Goal: Feedback & Contribution: Submit feedback/report problem

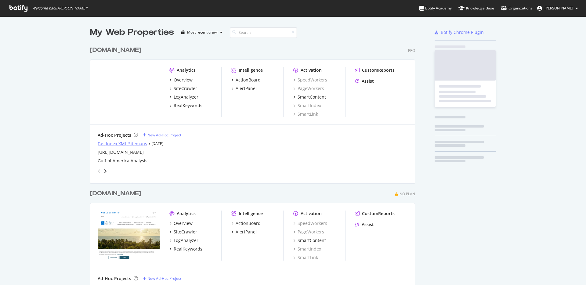
scroll to position [353, 326]
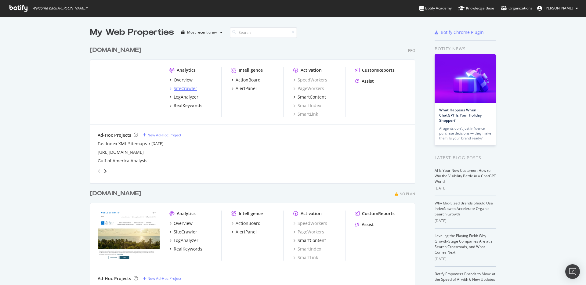
click at [177, 87] on div "SiteCrawler" at bounding box center [186, 89] width 24 height 6
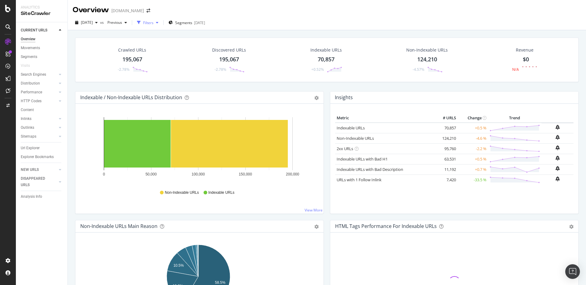
click at [161, 20] on div "Filters" at bounding box center [148, 22] width 26 height 9
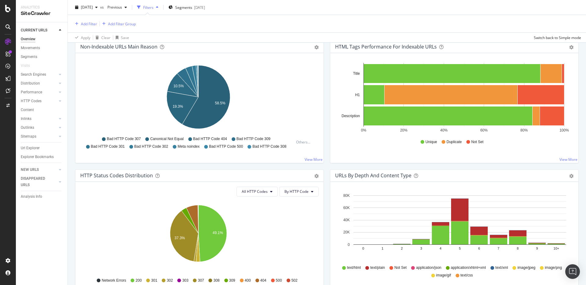
click at [250, 118] on icon "10.5% 19.3% 58.5%" at bounding box center [198, 98] width 236 height 71
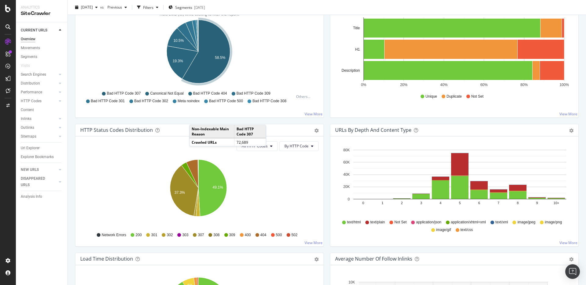
scroll to position [229, 0]
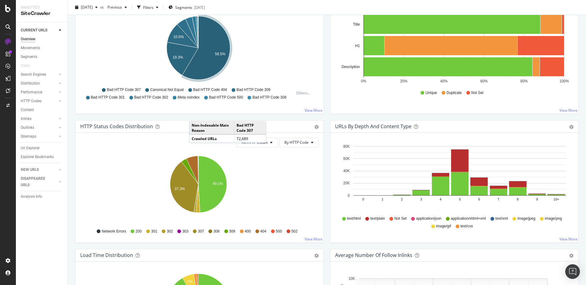
click at [258, 177] on icon "49.1% 37.3%" at bounding box center [198, 187] width 236 height 71
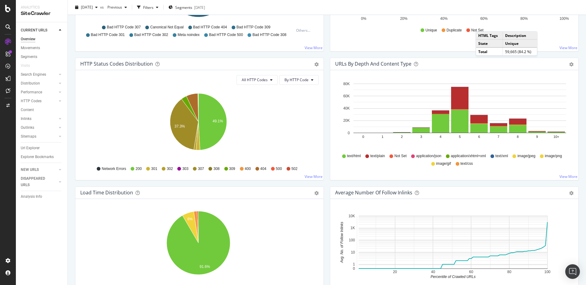
scroll to position [293, 0]
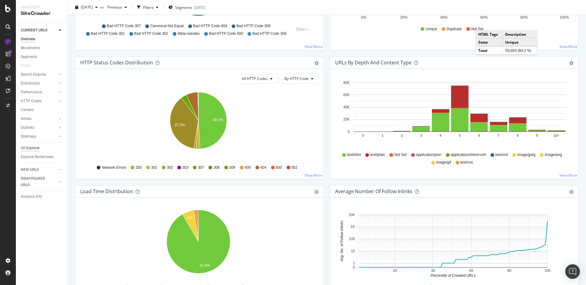
click at [32, 148] on div "Url Explorer" at bounding box center [30, 148] width 19 height 6
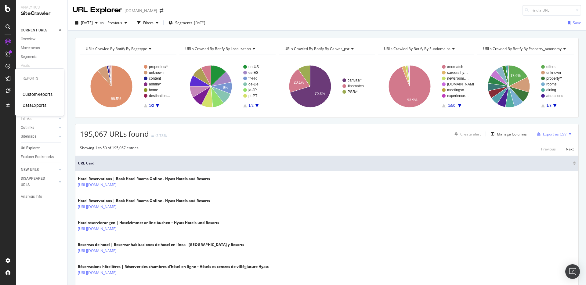
click at [35, 94] on div "CustomReports" at bounding box center [38, 94] width 30 height 6
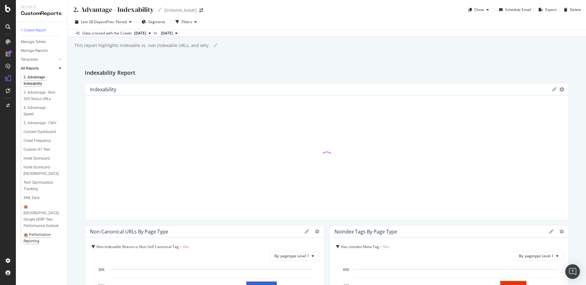
click at [38, 232] on div "🏨 Performance Reporting" at bounding box center [41, 238] width 35 height 13
click at [36, 29] on div "+ Create Report" at bounding box center [33, 30] width 25 height 6
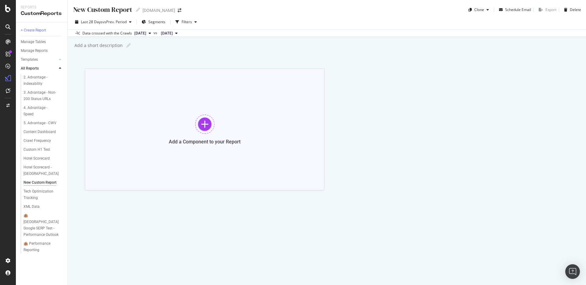
click at [211, 124] on div at bounding box center [205, 125] width 20 height 20
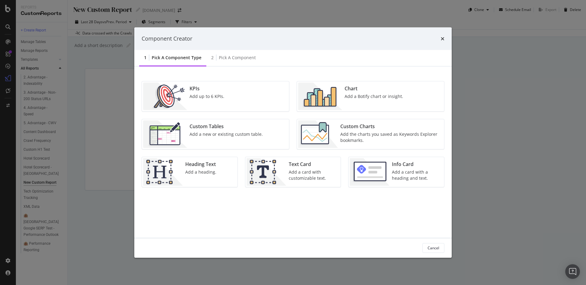
click at [316, 131] on img "modal" at bounding box center [318, 133] width 40 height 27
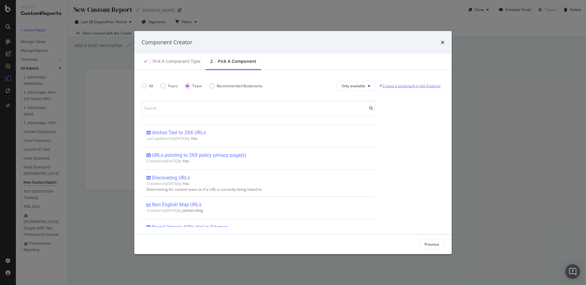
click at [419, 87] on link "Create a bookmark in the Explorer" at bounding box center [410, 86] width 64 height 9
click at [187, 63] on div "Pick a Component type" at bounding box center [177, 61] width 48 height 6
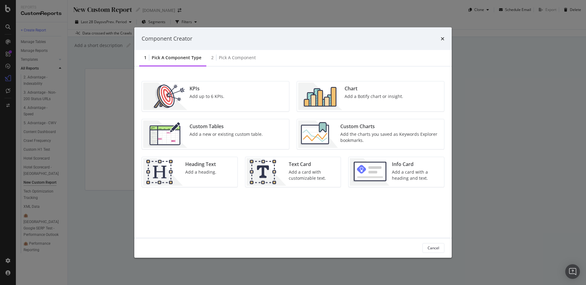
click at [196, 95] on div "Add up to 6 KPIs." at bounding box center [207, 96] width 35 height 6
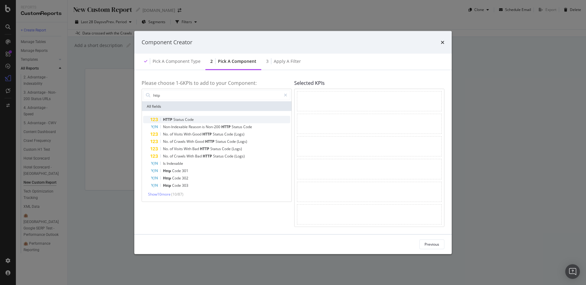
type input "http"
click at [204, 118] on div "HTTP Status Code" at bounding box center [221, 119] width 140 height 7
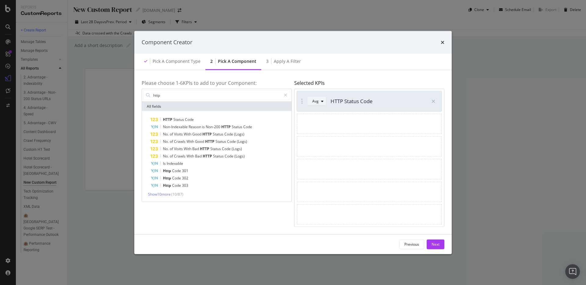
click at [310, 101] on button "Avg" at bounding box center [316, 102] width 19 height 10
click at [311, 100] on button "Avg" at bounding box center [316, 102] width 19 height 10
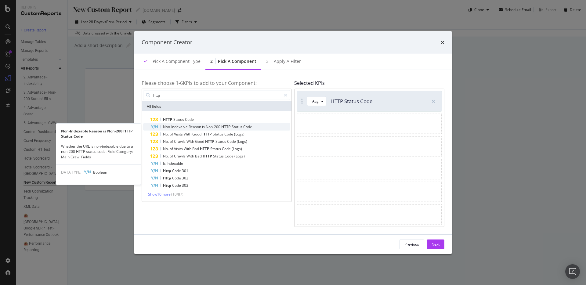
click at [249, 126] on span "Code" at bounding box center [247, 126] width 9 height 5
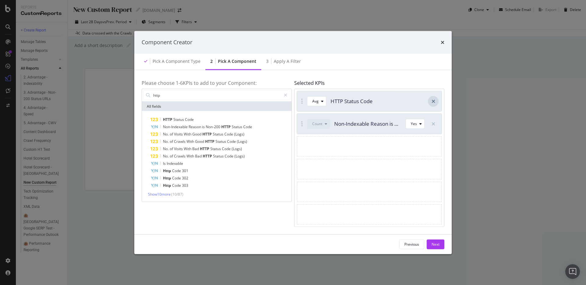
click at [436, 100] on div "modal" at bounding box center [433, 101] width 11 height 11
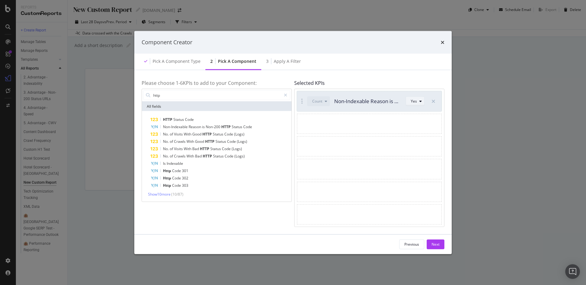
click at [418, 101] on div "modal" at bounding box center [420, 102] width 7 height 4
click at [366, 145] on div "modal" at bounding box center [369, 147] width 145 height 20
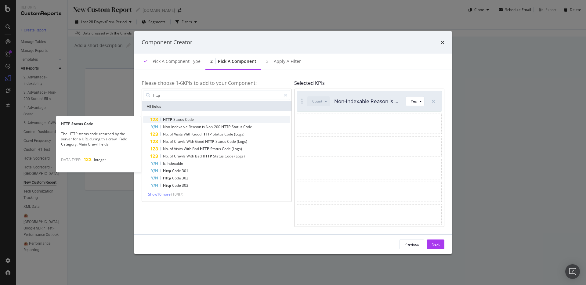
click at [207, 119] on div "HTTP Status Code" at bounding box center [221, 119] width 140 height 7
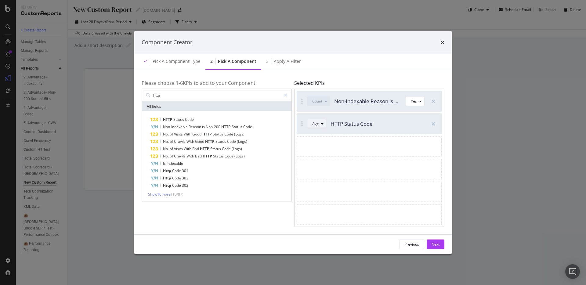
click at [311, 122] on button "Avg" at bounding box center [316, 124] width 19 height 10
click at [434, 125] on icon "modal" at bounding box center [434, 124] width 4 height 5
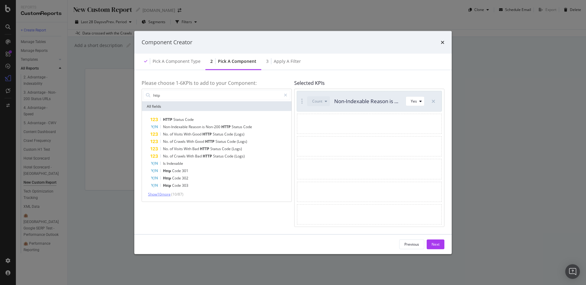
click at [161, 196] on span "Show 10 more" at bounding box center [159, 194] width 23 height 5
click at [435, 247] on div "Next" at bounding box center [436, 244] width 8 height 5
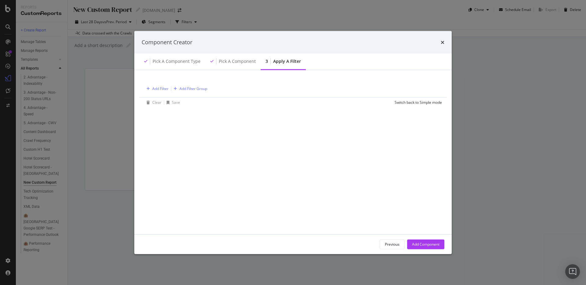
click at [159, 93] on div "Add Filter Add Filter Group" at bounding box center [293, 88] width 298 height 17
click at [160, 88] on div "Add Filter" at bounding box center [160, 88] width 16 height 5
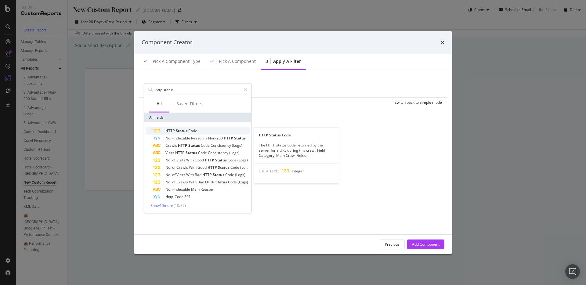
type input "http status"
click at [167, 132] on span "HTTP" at bounding box center [171, 130] width 10 height 5
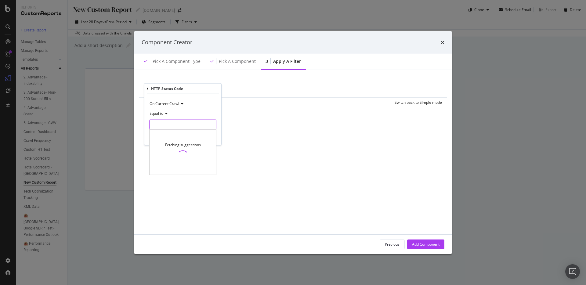
click at [164, 124] on input "modal" at bounding box center [182, 125] width 67 height 10
click at [162, 115] on span "Equal to" at bounding box center [157, 113] width 14 height 5
click at [164, 140] on span "Less than" at bounding box center [160, 141] width 16 height 5
click at [169, 124] on input "modal" at bounding box center [182, 125] width 67 height 10
click at [164, 114] on span "Less than" at bounding box center [158, 113] width 16 height 5
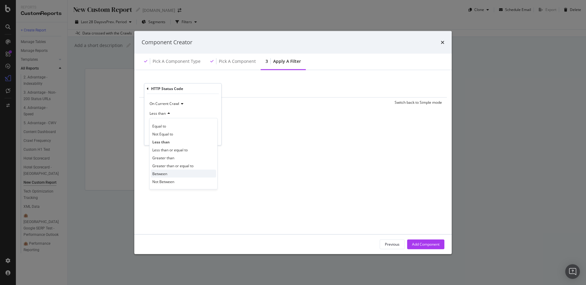
click at [160, 173] on span "Between" at bounding box center [159, 173] width 15 height 5
click at [161, 127] on input "0" at bounding box center [182, 125] width 67 height 10
type input "300"
type input "399"
click at [209, 155] on div "Apply" at bounding box center [211, 154] width 9 height 5
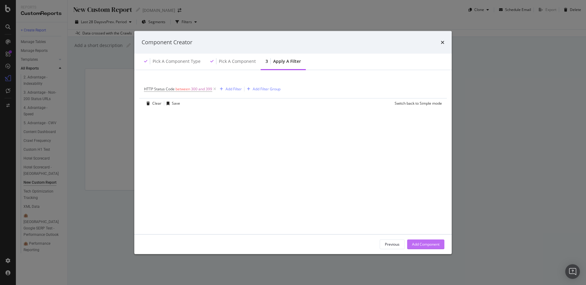
click at [421, 246] on div "Add Component" at bounding box center [425, 244] width 27 height 5
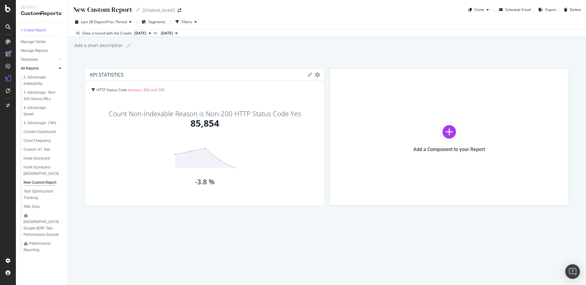
click at [310, 75] on icon at bounding box center [310, 75] width 4 height 4
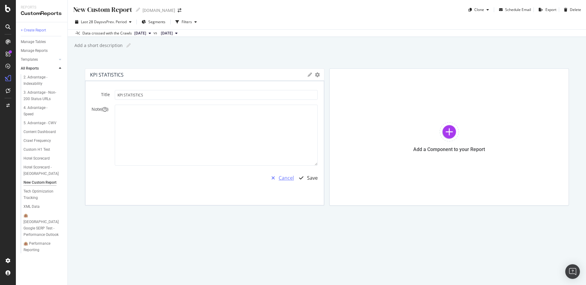
click at [276, 180] on div "button" at bounding box center [273, 178] width 11 height 5
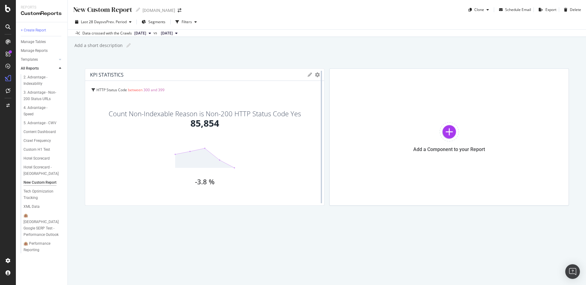
click at [319, 73] on div at bounding box center [322, 136] width 6 height 137
click at [318, 76] on icon "gear" at bounding box center [317, 74] width 5 height 5
click at [287, 107] on span "Edit KPIs" at bounding box center [293, 109] width 64 height 8
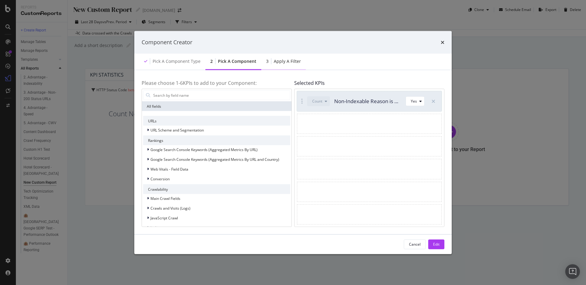
click at [283, 64] on div "Apply a Filter" at bounding box center [287, 61] width 27 height 6
click at [226, 63] on div "Pick a Component" at bounding box center [237, 61] width 38 height 6
click at [277, 61] on div "Apply a Filter" at bounding box center [287, 61] width 27 height 6
click at [281, 63] on div "Apply a Filter" at bounding box center [287, 61] width 27 height 6
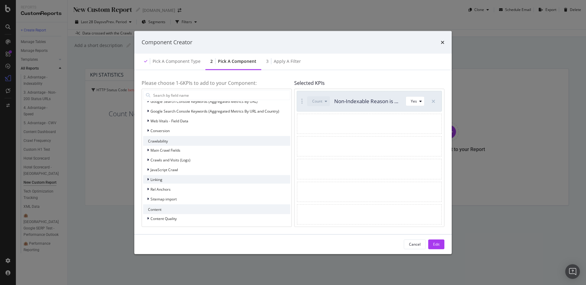
scroll to position [108, 0]
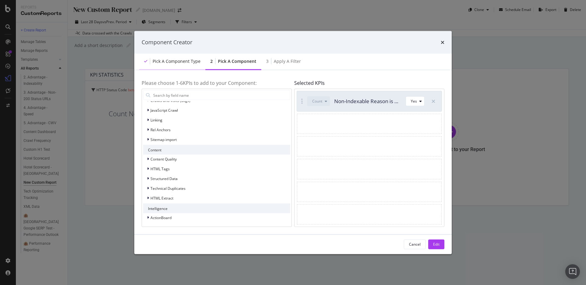
click at [178, 68] on div "Pick a Component type" at bounding box center [172, 61] width 66 height 17
click at [161, 61] on div "Pick a Component type" at bounding box center [177, 61] width 48 height 6
drag, startPoint x: 161, startPoint y: 61, endPoint x: 180, endPoint y: 58, distance: 18.8
click at [162, 61] on div "Pick a Component type" at bounding box center [177, 61] width 48 height 6
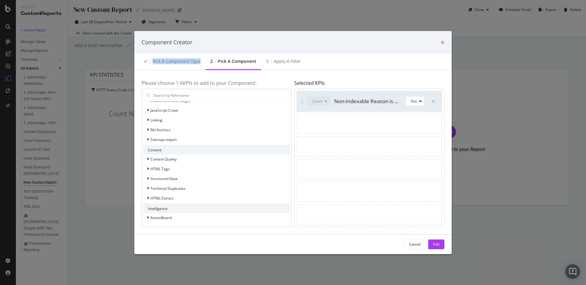
click at [443, 41] on icon "times" at bounding box center [443, 42] width 4 height 5
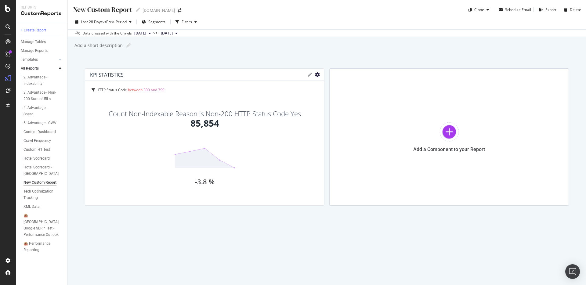
click at [316, 73] on icon "gear" at bounding box center [317, 74] width 5 height 5
click at [281, 143] on span "Delete" at bounding box center [293, 143] width 64 height 8
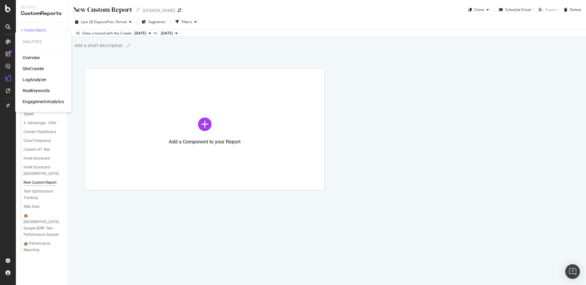
click at [28, 68] on div "SiteCrawler" at bounding box center [34, 69] width 22 height 6
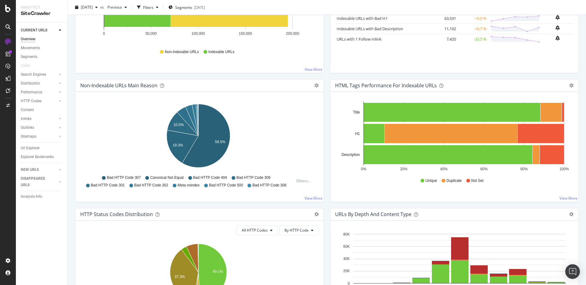
scroll to position [234, 0]
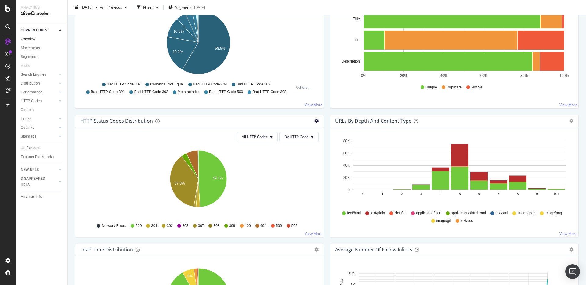
click at [315, 121] on icon "gear" at bounding box center [317, 121] width 4 height 4
click at [267, 202] on icon "49.1% 37.3%" at bounding box center [198, 182] width 236 height 71
click at [293, 137] on span "By HTTP Code" at bounding box center [297, 136] width 24 height 5
click at [257, 139] on span "All HTTP Codes" at bounding box center [255, 136] width 26 height 5
click at [292, 140] on button "By HTTP Code" at bounding box center [298, 137] width 39 height 10
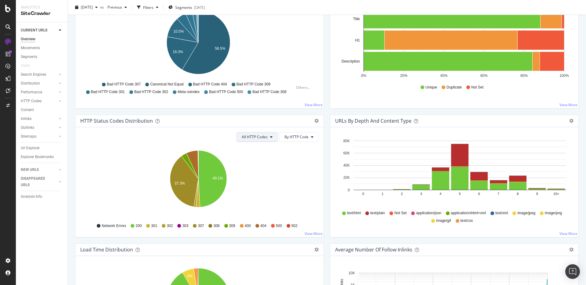
click at [247, 139] on span "All HTTP Codes" at bounding box center [255, 136] width 26 height 5
click at [288, 139] on span "By HTTP Code" at bounding box center [297, 136] width 24 height 5
click at [288, 153] on div "By Family" at bounding box center [295, 149] width 34 height 9
